Goal: Information Seeking & Learning: Learn about a topic

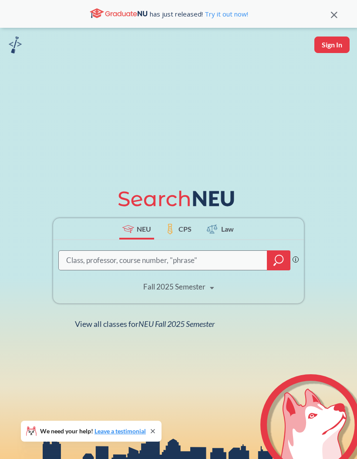
click at [326, 46] on button "Sign In" at bounding box center [331, 45] width 35 height 17
select select "US"
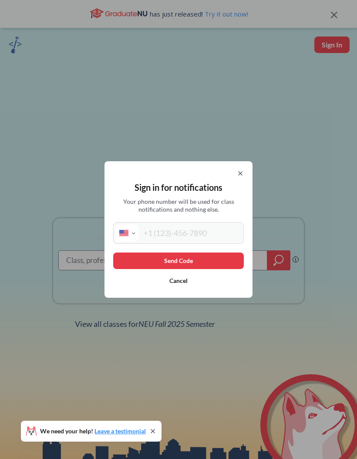
click at [241, 177] on icon at bounding box center [240, 173] width 7 height 7
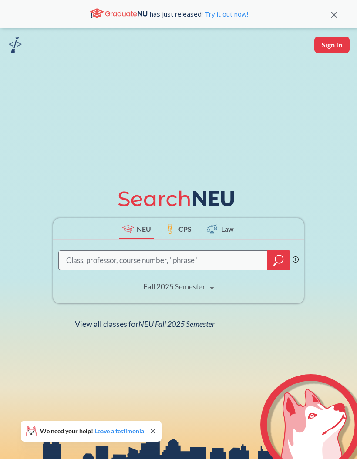
click at [331, 43] on button "Sign In" at bounding box center [331, 45] width 35 height 17
select select "US"
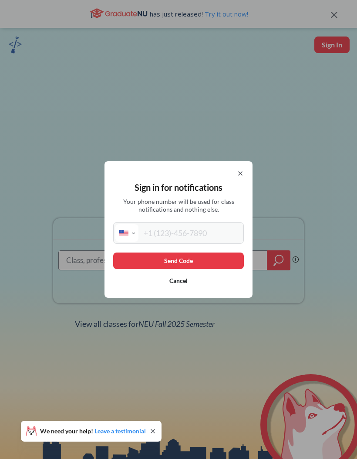
click at [240, 177] on icon at bounding box center [240, 173] width 7 height 7
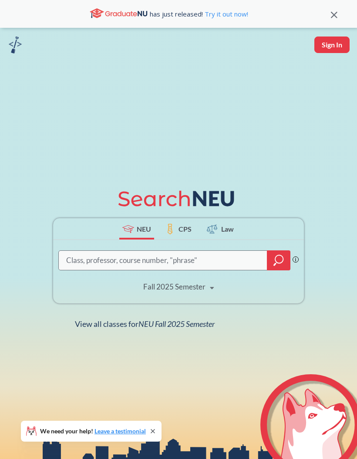
click at [279, 267] on icon "magnifying glass" at bounding box center [278, 260] width 10 height 12
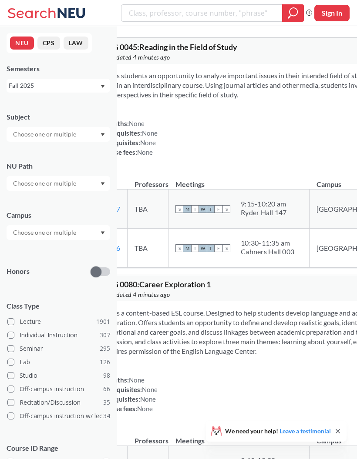
click at [22, 138] on input "text" at bounding box center [45, 134] width 73 height 10
click at [70, 160] on p "Computer Science" at bounding box center [60, 158] width 98 height 9
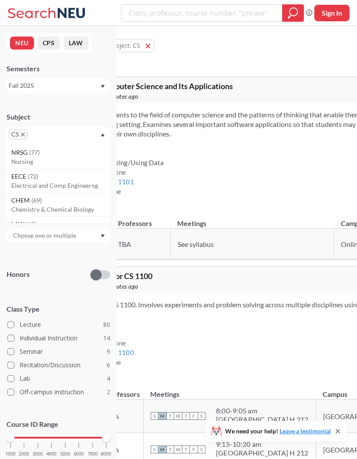
click at [102, 135] on icon "Dropdown arrow" at bounding box center [103, 135] width 4 height 3
click at [98, 191] on div at bounding box center [59, 186] width 104 height 15
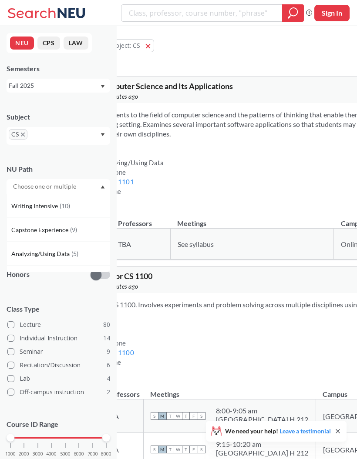
click at [99, 187] on div at bounding box center [59, 186] width 104 height 15
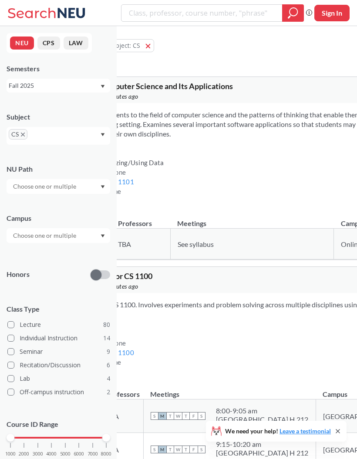
click at [95, 243] on div at bounding box center [59, 235] width 104 height 15
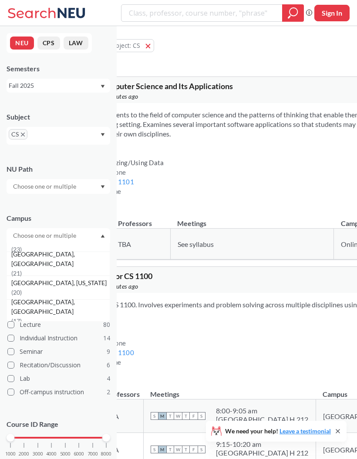
scroll to position [87, 0]
click at [22, 271] on span "( 21 )" at bounding box center [16, 273] width 10 height 7
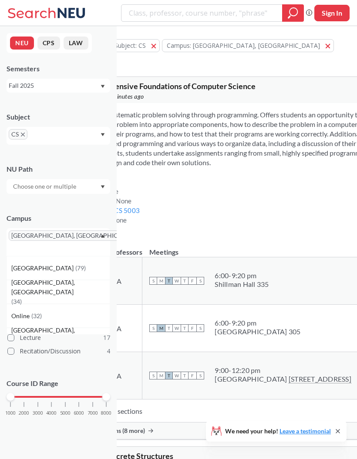
click at [104, 238] on icon "Dropdown arrow" at bounding box center [102, 235] width 4 height 3
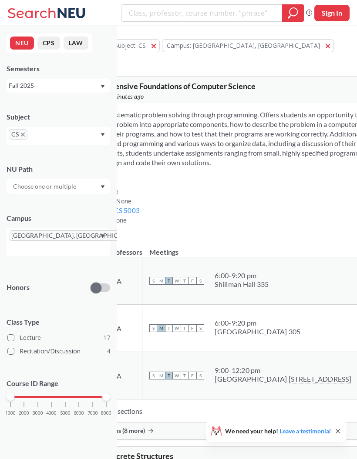
click at [13, 43] on button "NEU" at bounding box center [22, 43] width 24 height 13
click at [13, 40] on button "NEU" at bounding box center [22, 43] width 24 height 13
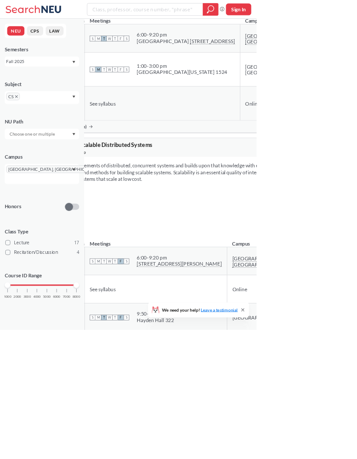
scroll to position [6082, 70]
